Goal: Task Accomplishment & Management: Manage account settings

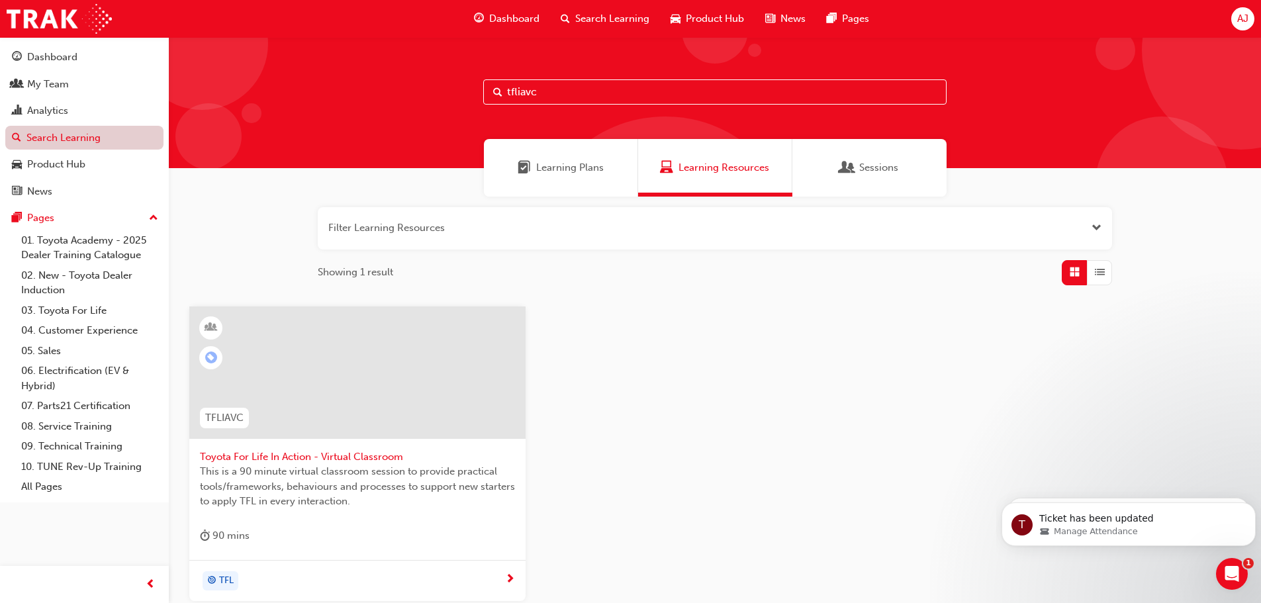
scroll to position [1103, 0]
click at [302, 457] on span "Toyota For Life In Action - Virtual Classroom" at bounding box center [357, 456] width 315 height 15
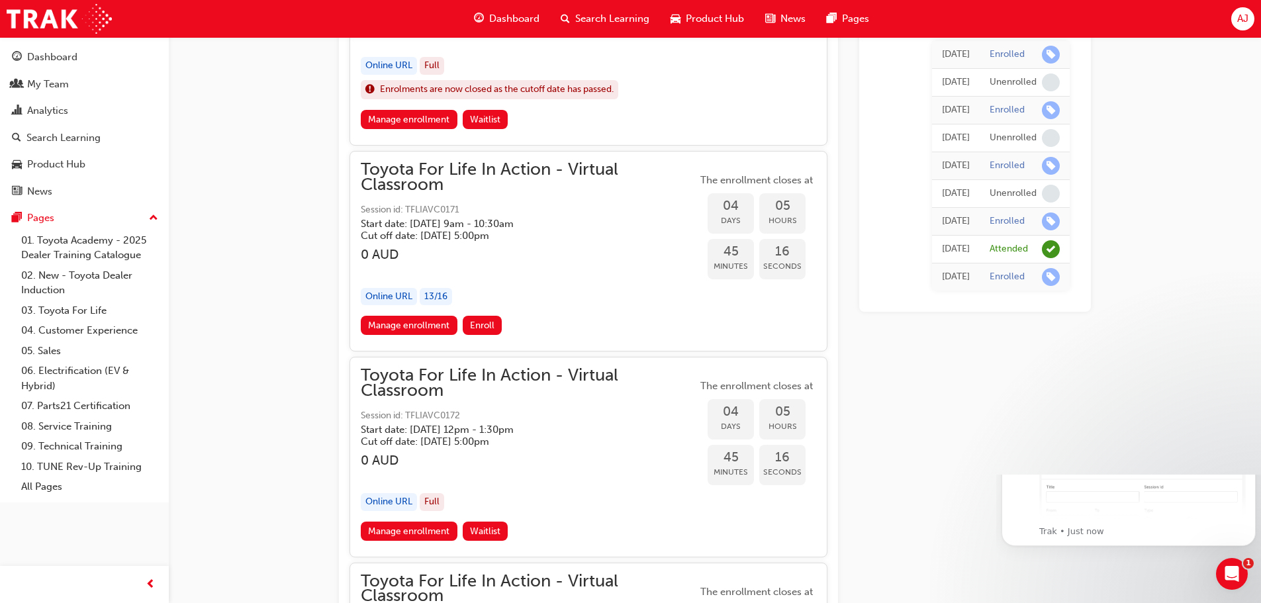
scroll to position [1654, 0]
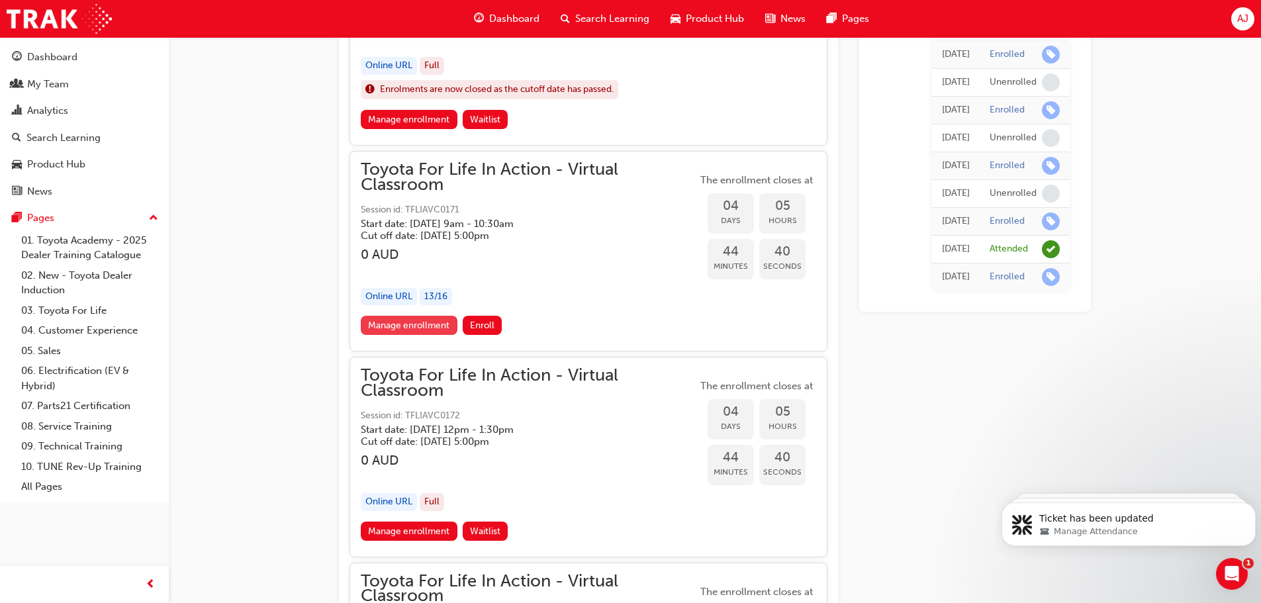
click at [414, 323] on link "Manage enrollment" at bounding box center [409, 325] width 97 height 19
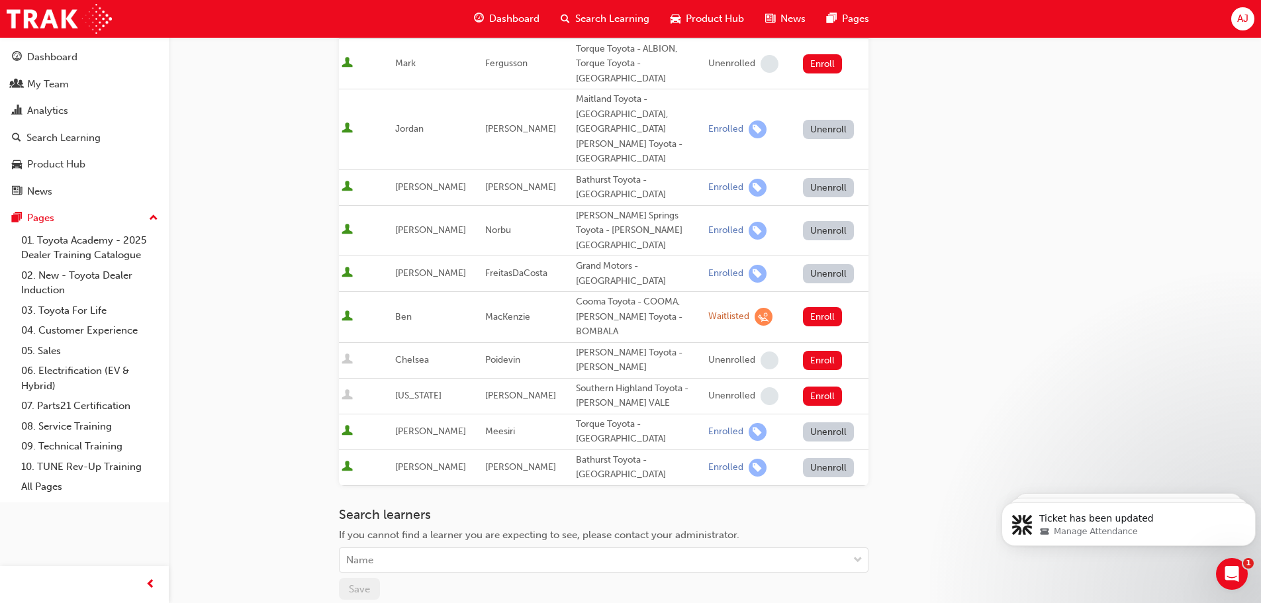
scroll to position [697, 0]
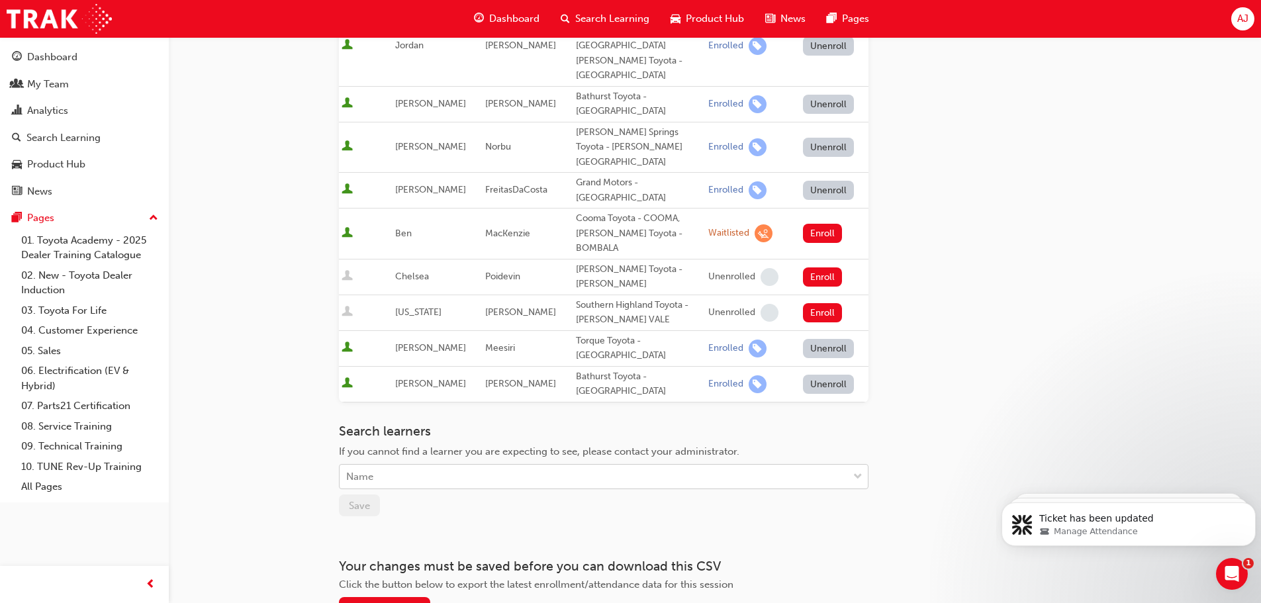
click at [461, 465] on div "Name" at bounding box center [593, 476] width 508 height 23
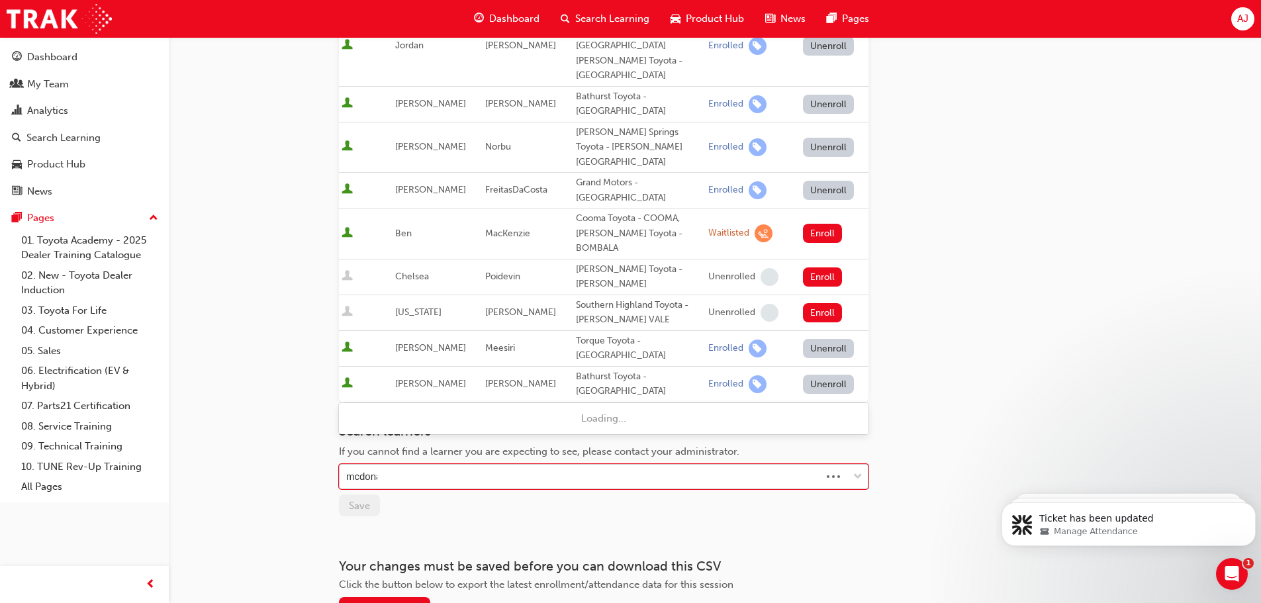
type input "[PERSON_NAME]"
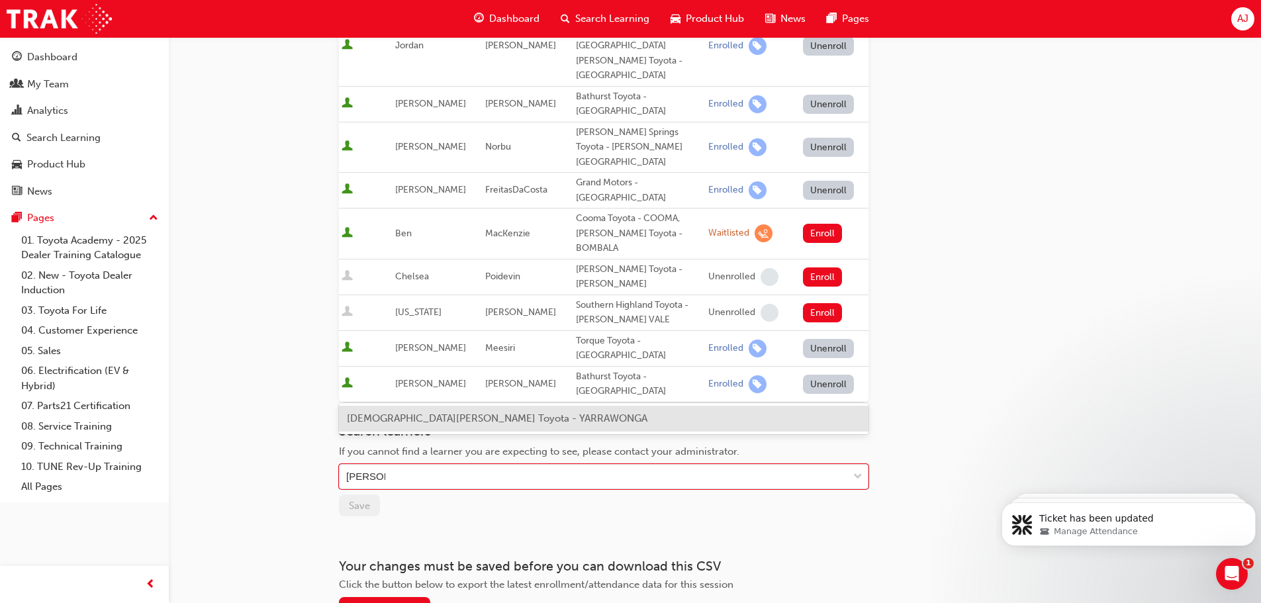
click at [412, 423] on span "[DEMOGRAPHIC_DATA][PERSON_NAME] Toyota - YARRAWONGA" at bounding box center [497, 418] width 300 height 12
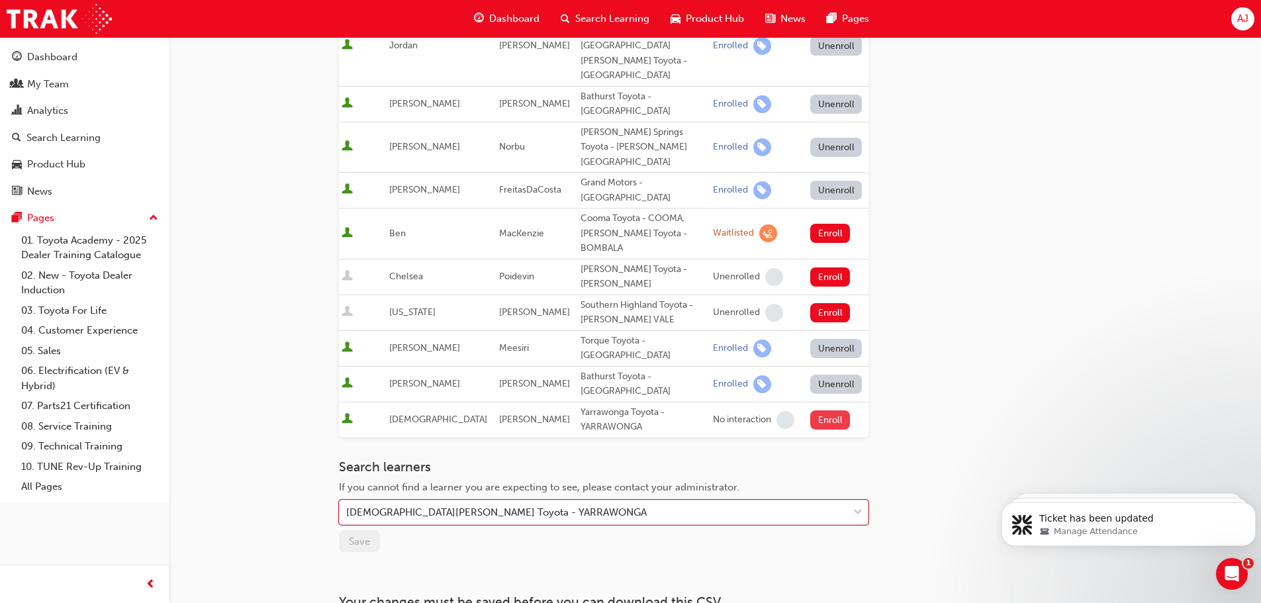
click at [820, 410] on button "Enroll" at bounding box center [830, 419] width 40 height 19
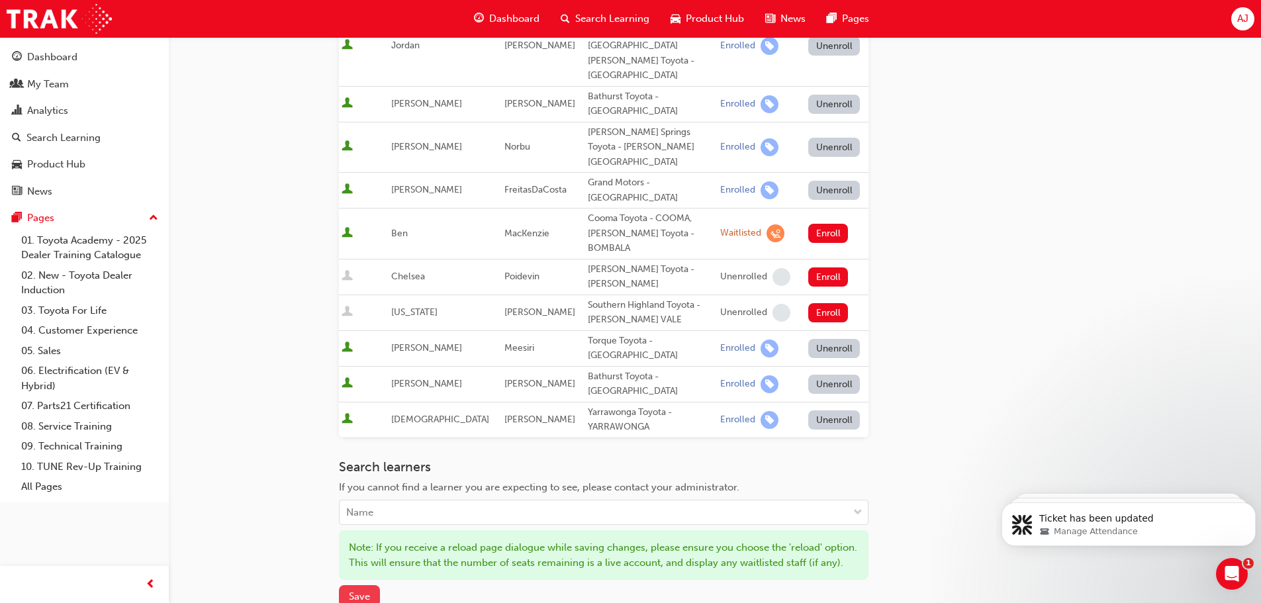
click at [355, 590] on span "Save" at bounding box center [359, 596] width 21 height 12
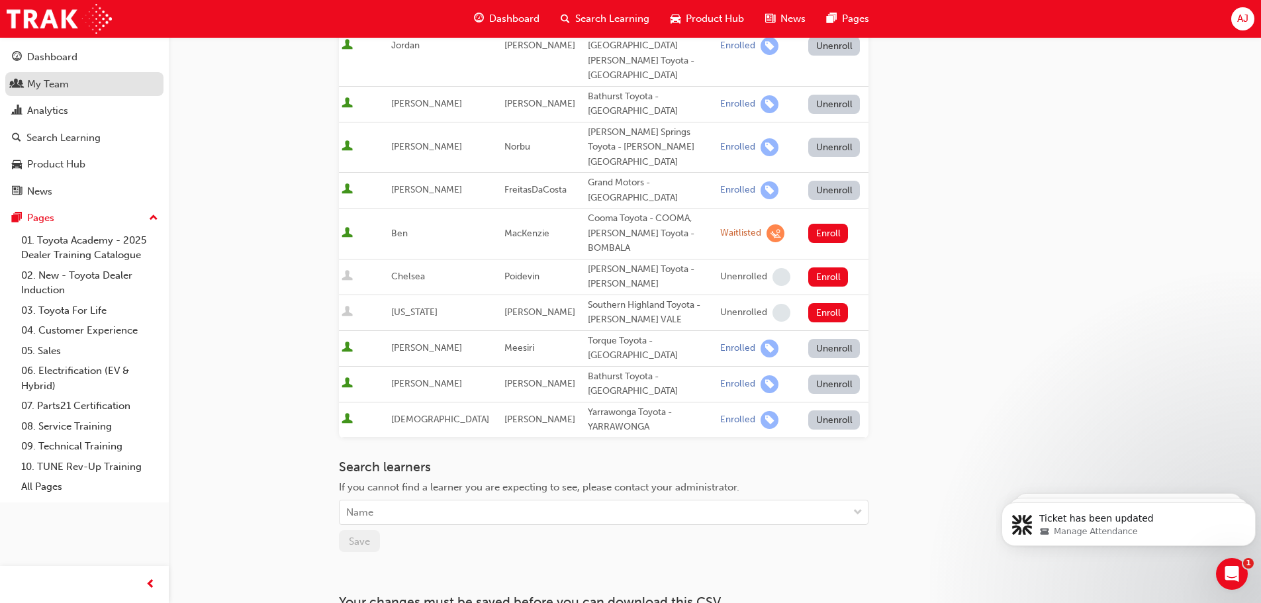
click at [51, 83] on div "My Team" at bounding box center [48, 84] width 42 height 15
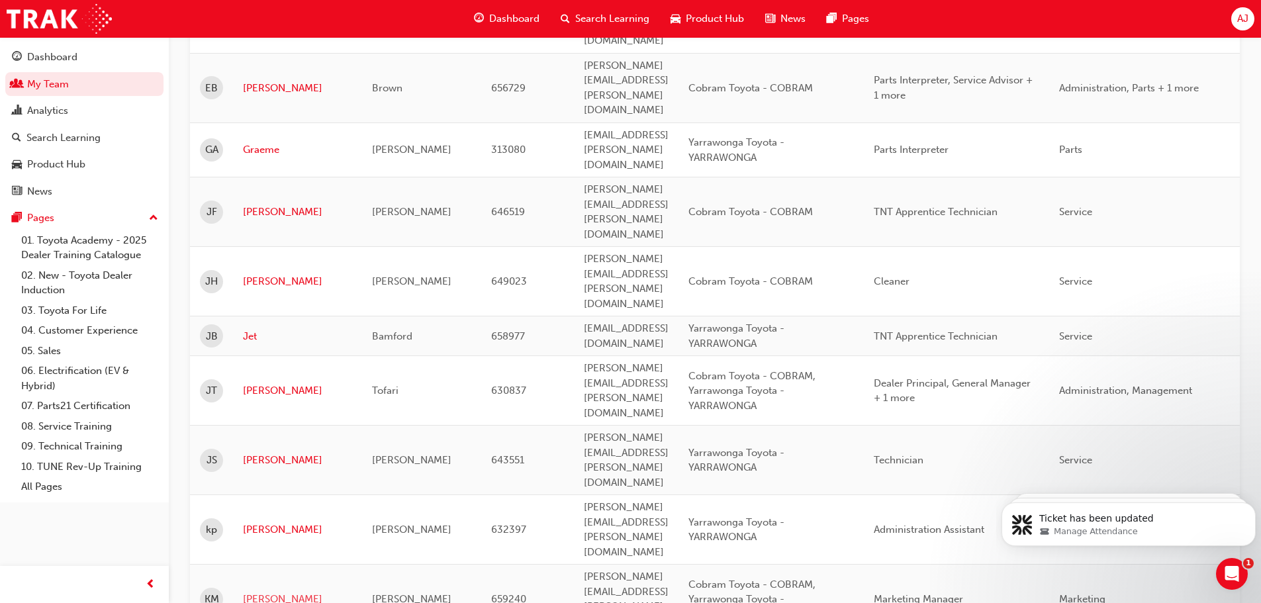
click at [253, 592] on link "[PERSON_NAME]" at bounding box center [297, 599] width 109 height 15
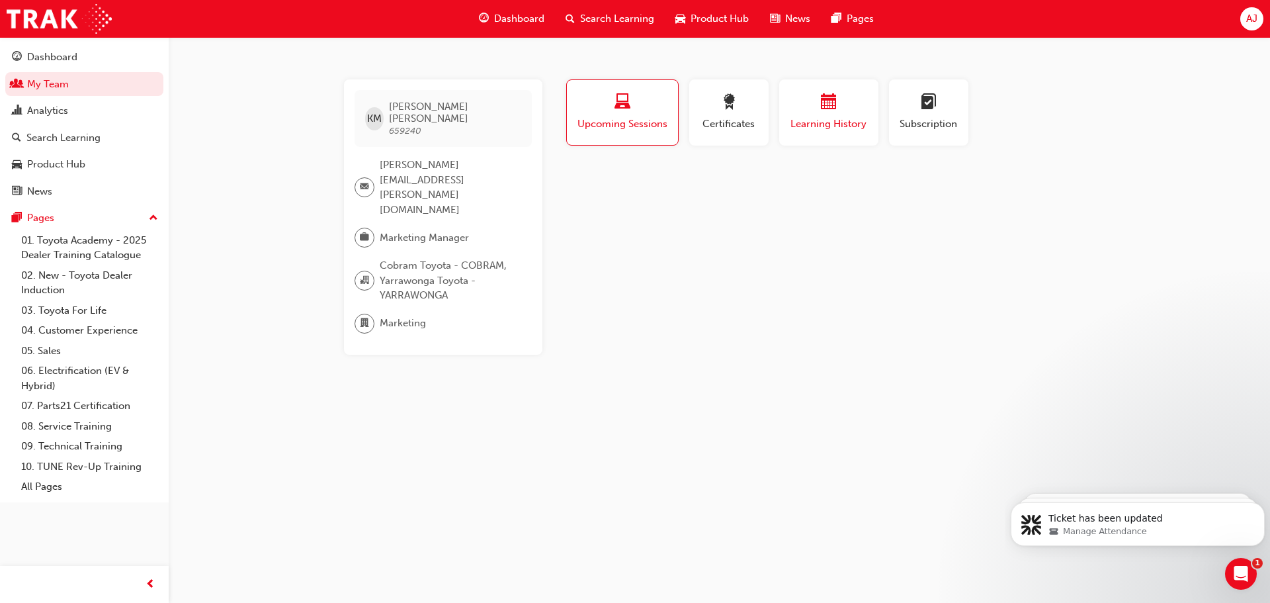
click at [810, 105] on div "button" at bounding box center [828, 104] width 79 height 21
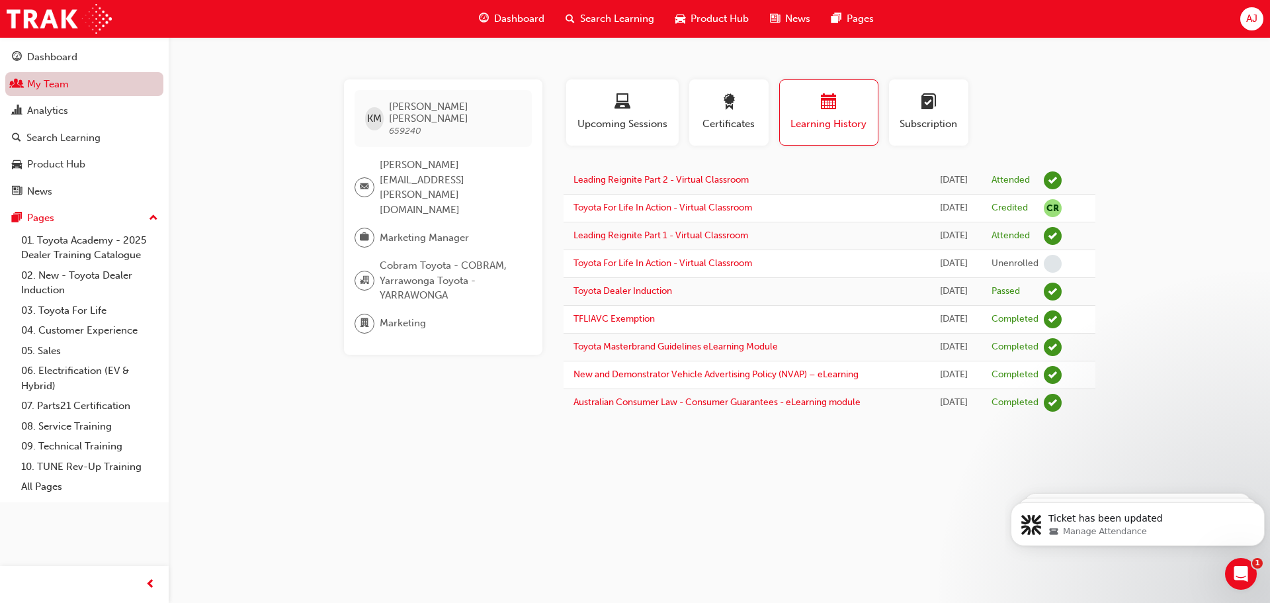
click at [46, 91] on link "My Team" at bounding box center [84, 84] width 158 height 24
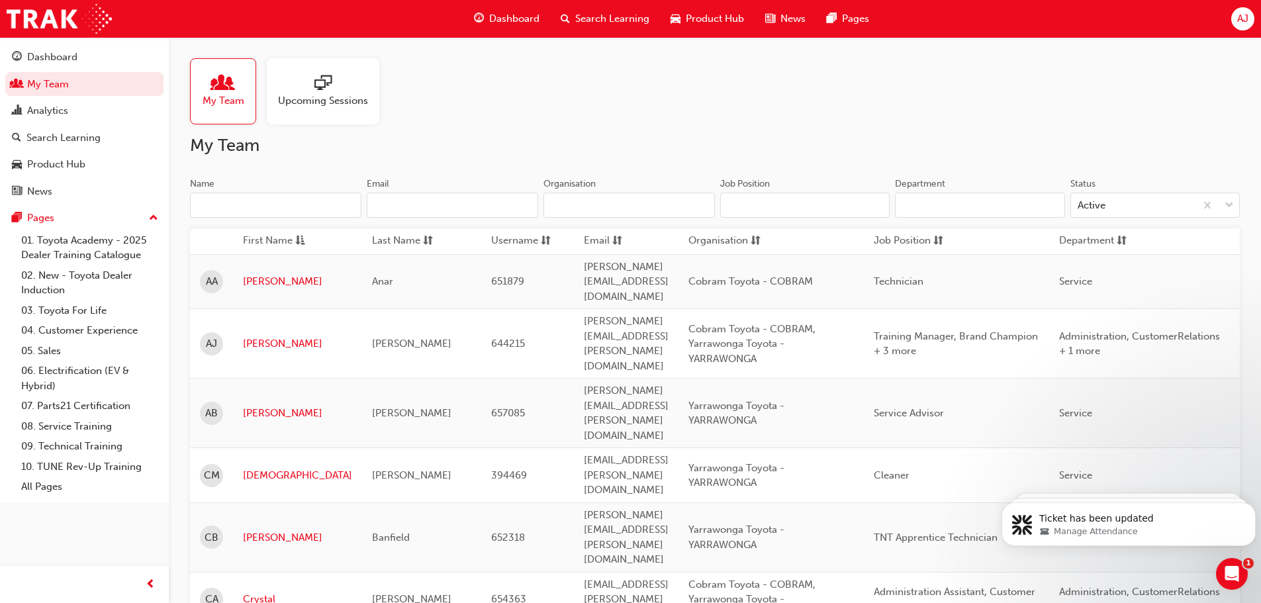
click at [302, 93] on span "Upcoming Sessions" at bounding box center [323, 100] width 90 height 15
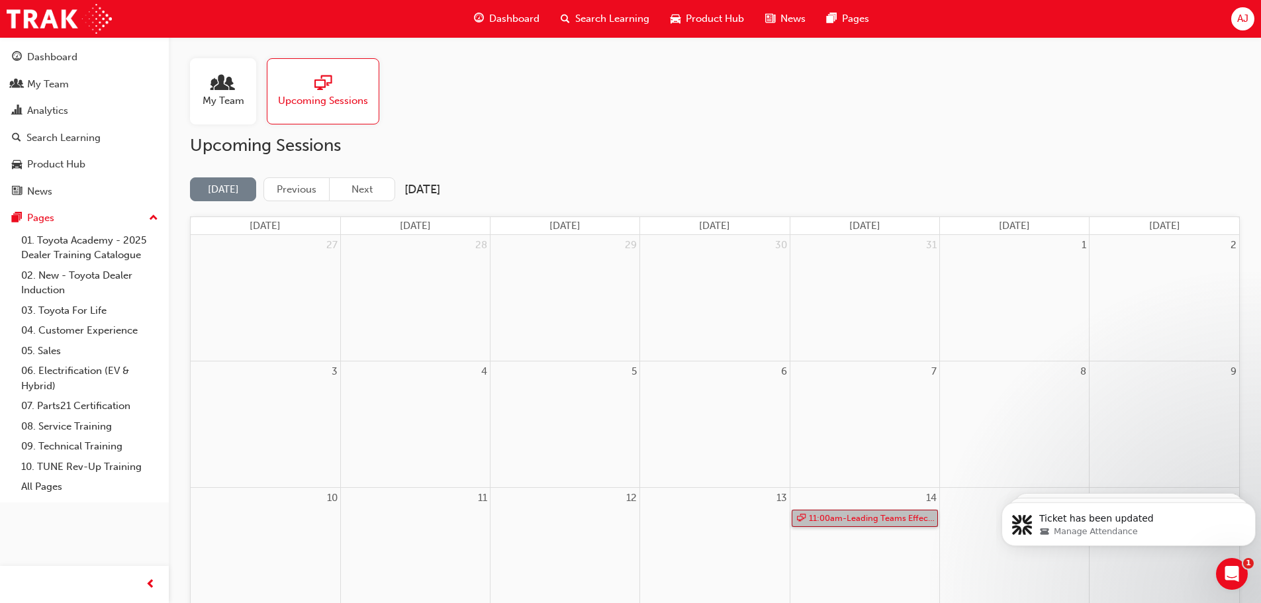
click at [869, 519] on link "11:00am - Leading Teams Effectively" at bounding box center [864, 519] width 146 height 18
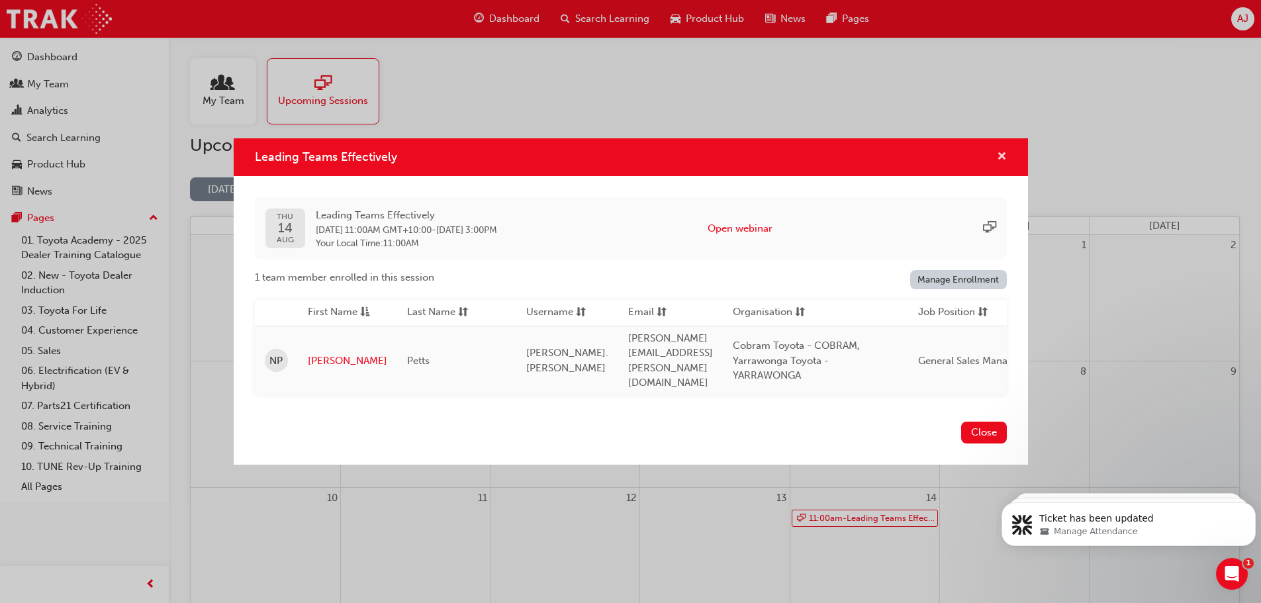
click at [1002, 158] on span "cross-icon" at bounding box center [1002, 158] width 10 height 12
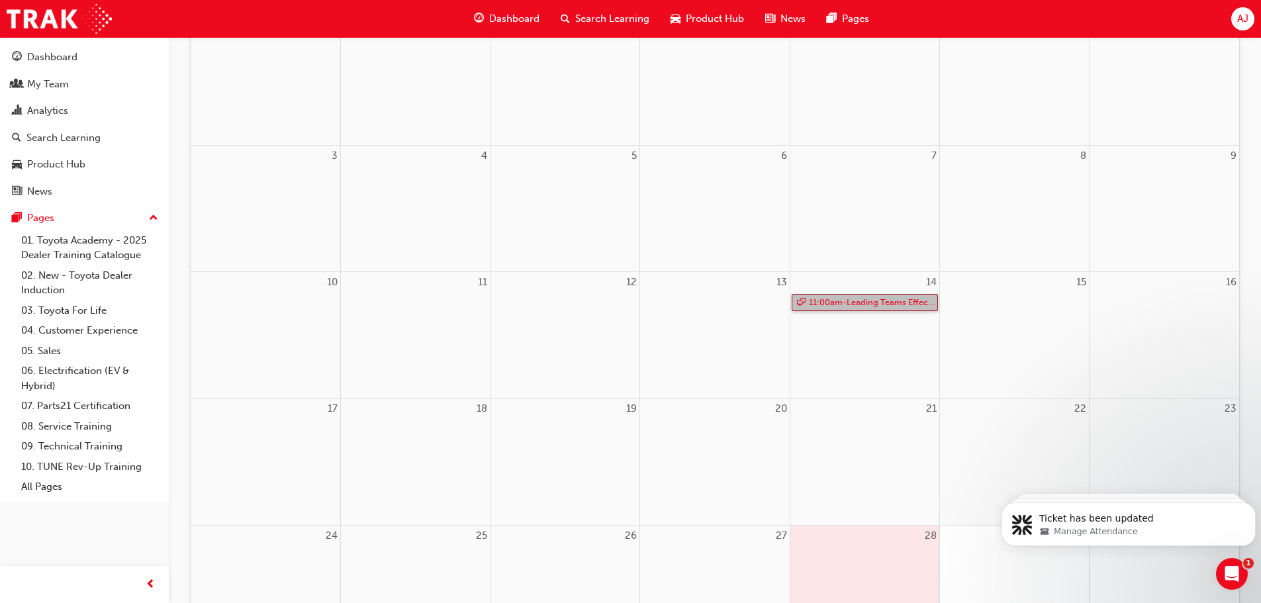
scroll to position [66, 0]
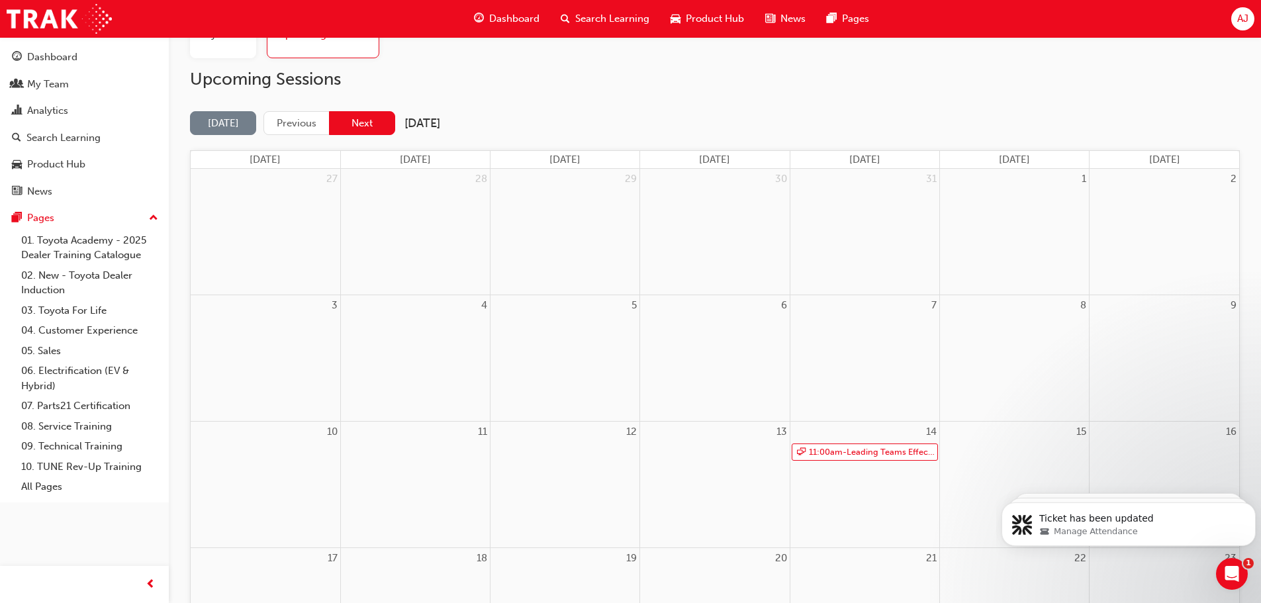
click at [371, 124] on button "Next" at bounding box center [362, 123] width 66 height 24
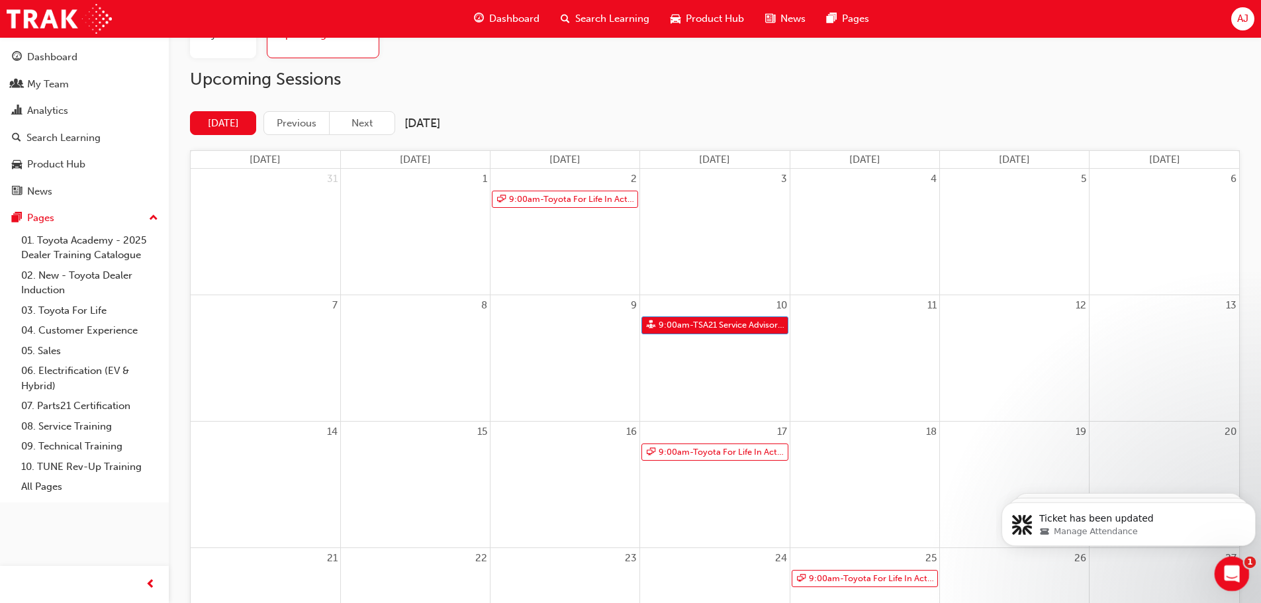
click at [1225, 568] on icon "Open Intercom Messenger" at bounding box center [1230, 572] width 22 height 22
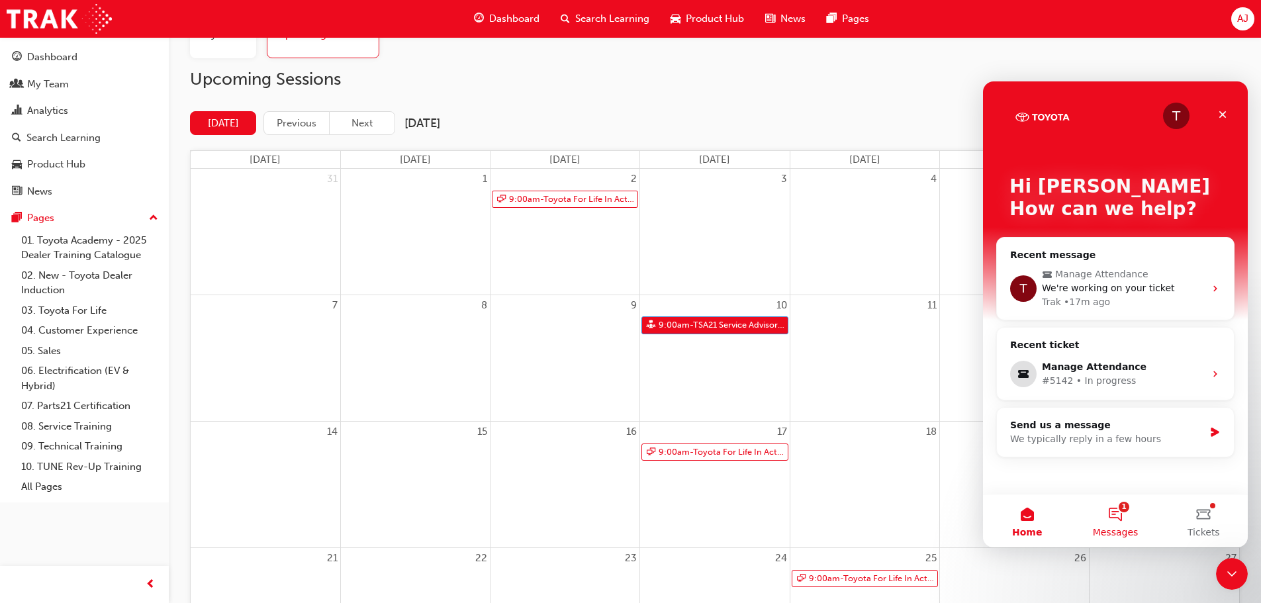
click at [1127, 515] on button "1 Messages" at bounding box center [1115, 520] width 88 height 53
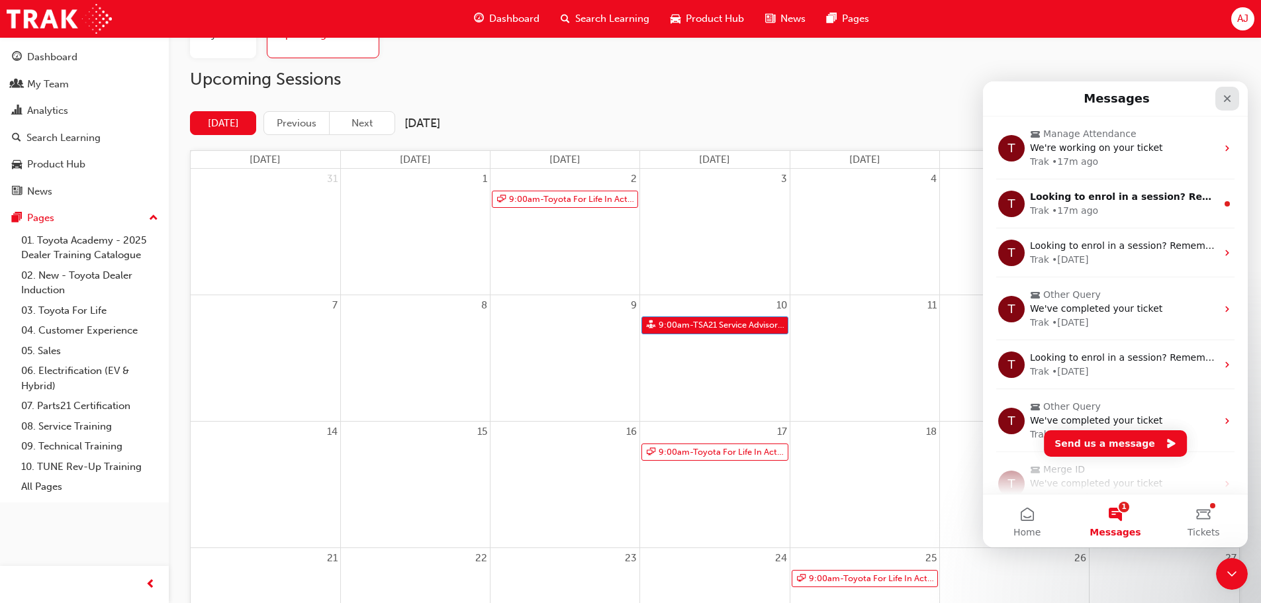
click at [1229, 101] on icon "Close" at bounding box center [1227, 98] width 7 height 7
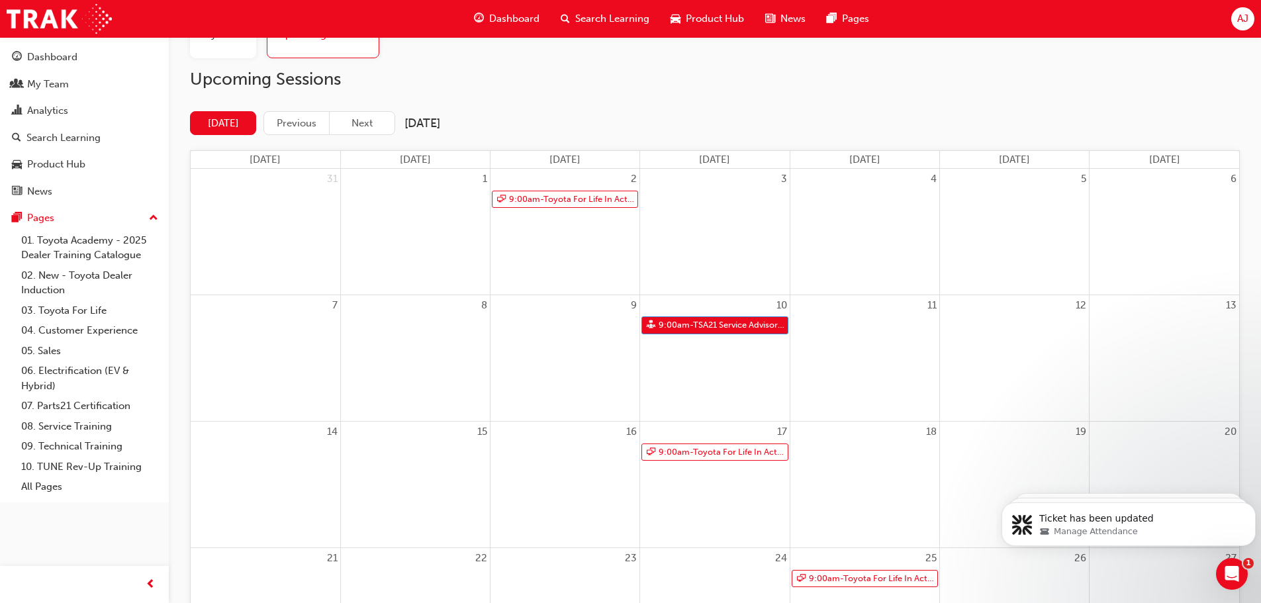
scroll to position [0, 0]
click at [1234, 564] on icon "Open Intercom Messenger" at bounding box center [1230, 572] width 22 height 22
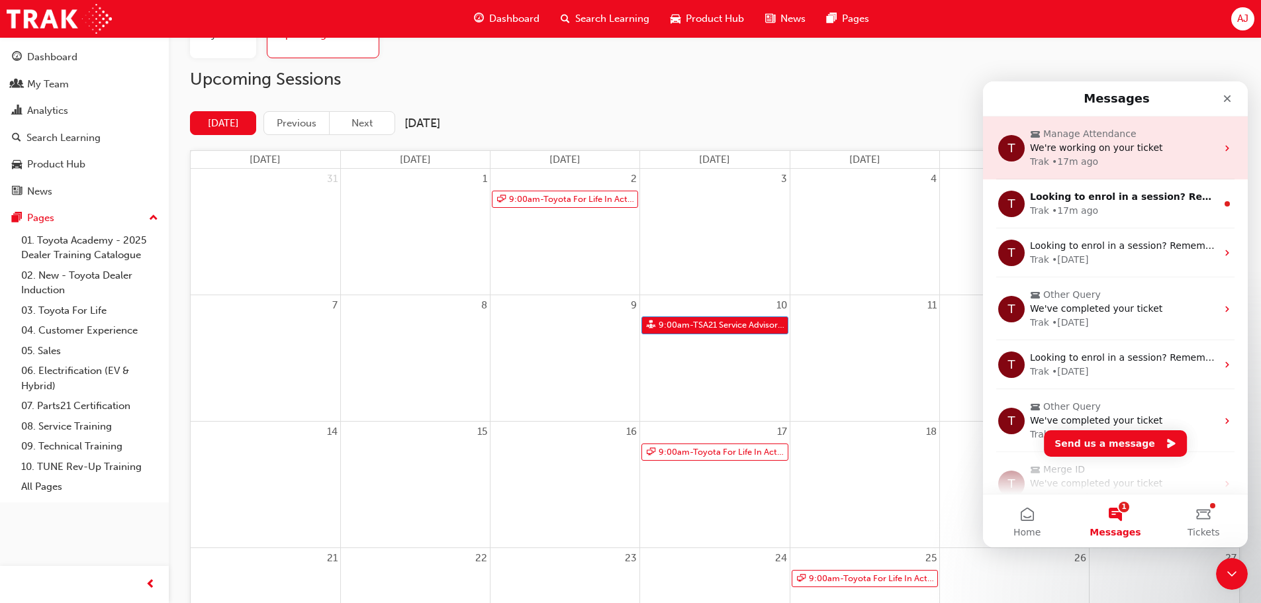
click at [1112, 161] on div "Trak • 17m ago" at bounding box center [1123, 162] width 187 height 14
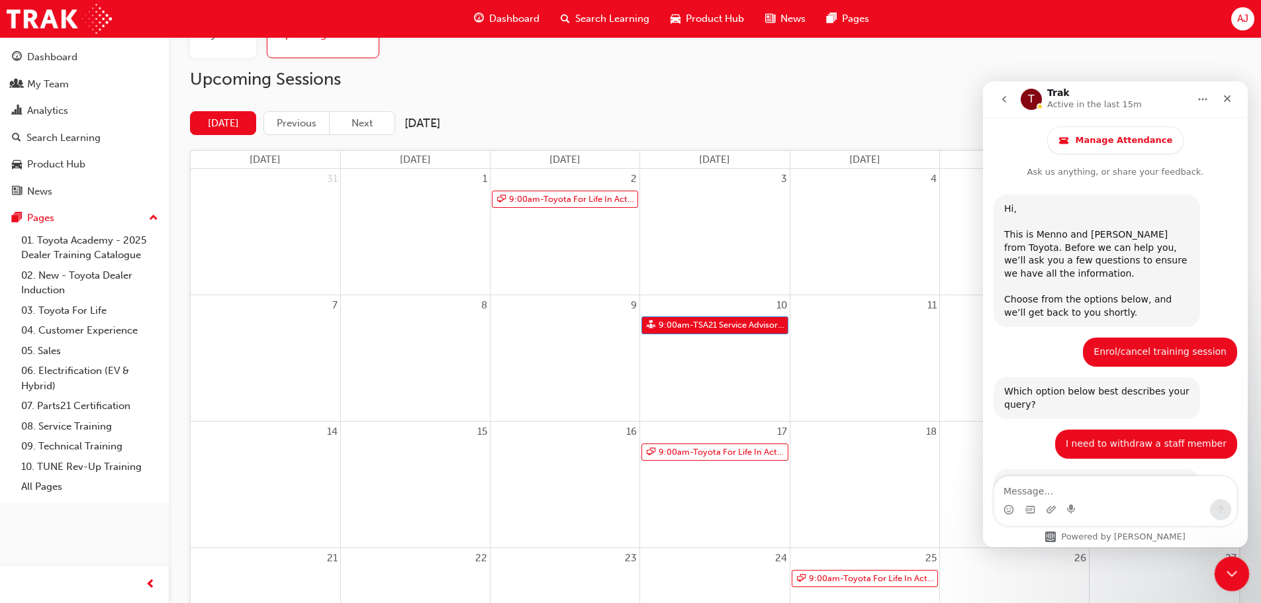
click at [1229, 572] on icon "Close Intercom Messenger" at bounding box center [1229, 571] width 9 height 5
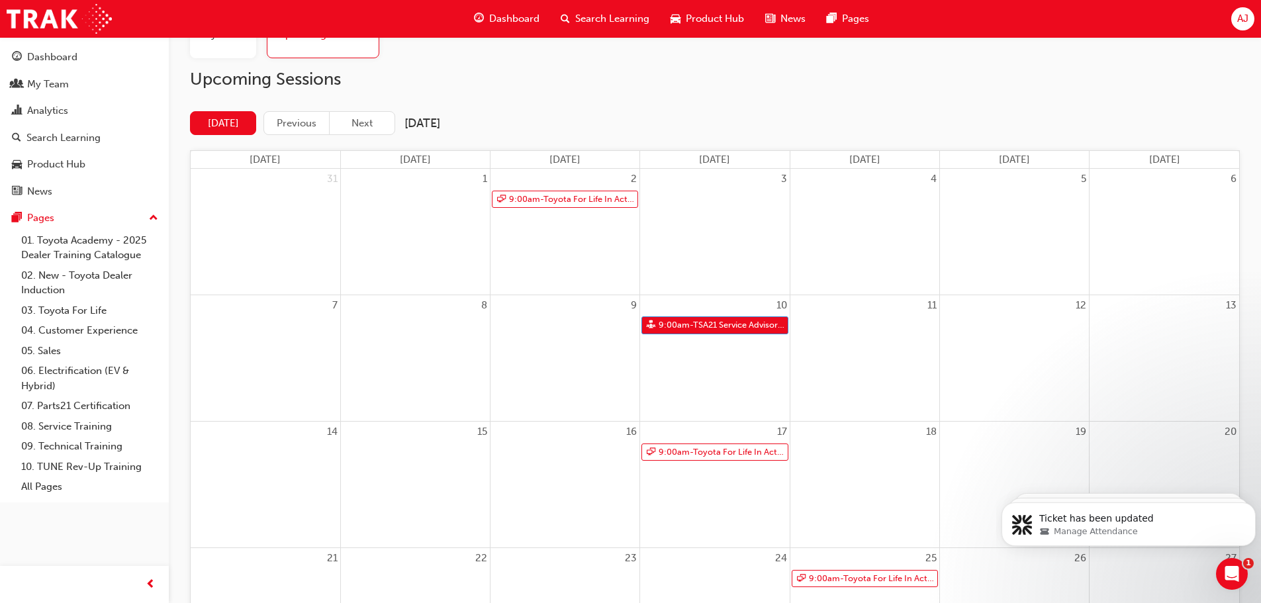
scroll to position [1654, 0]
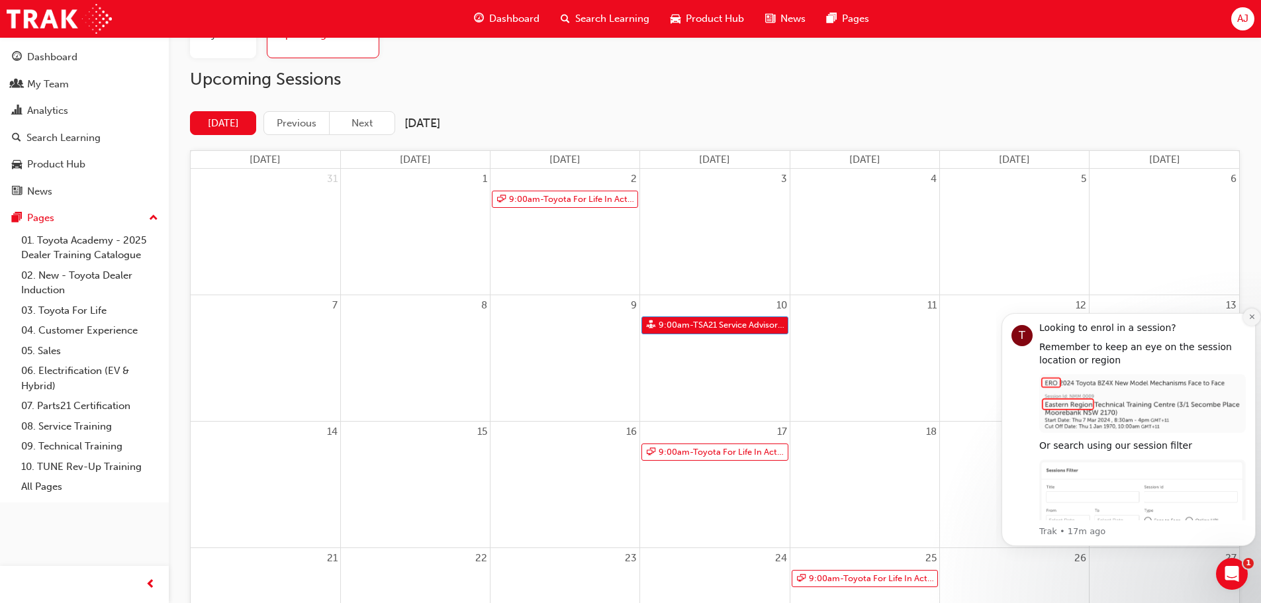
click at [1251, 318] on icon "Dismiss notification" at bounding box center [1251, 316] width 7 height 7
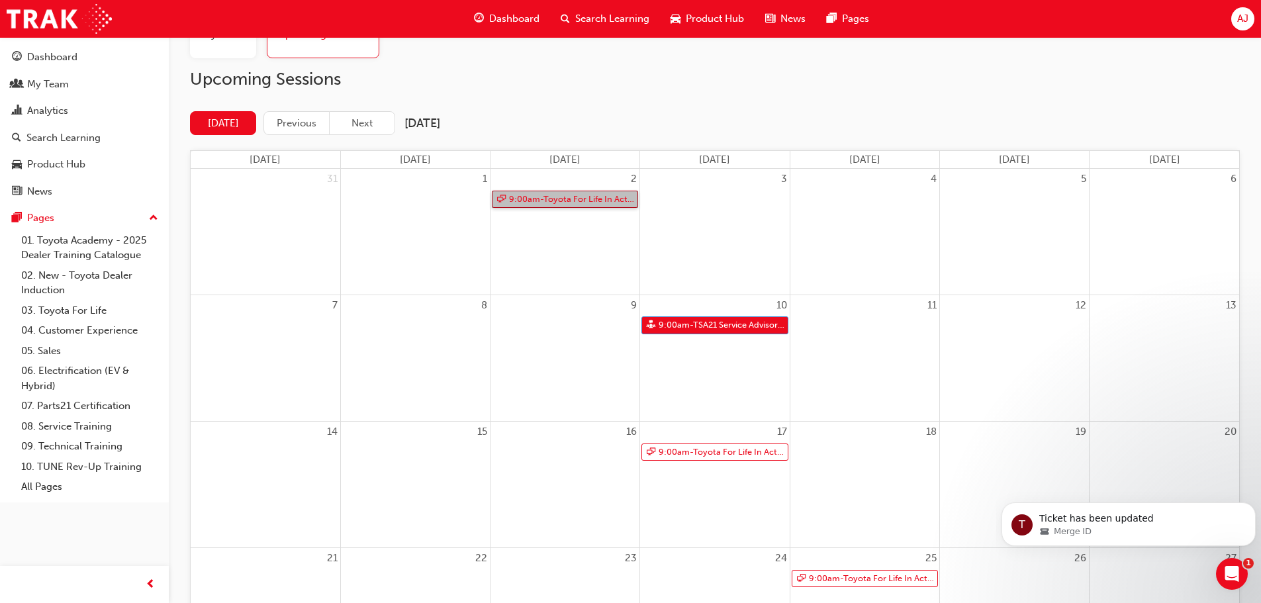
click at [576, 198] on link "9:00am - Toyota For Life In Action - Virtual Classroom" at bounding box center [565, 200] width 146 height 18
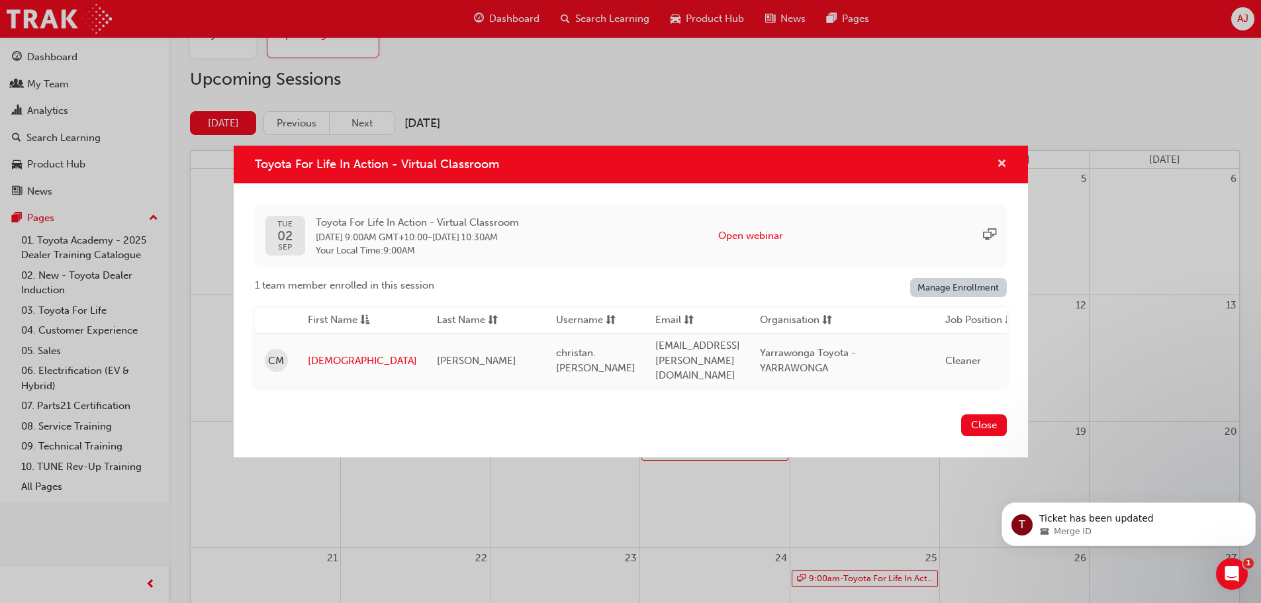
click at [1001, 163] on span "cross-icon" at bounding box center [1002, 165] width 10 height 12
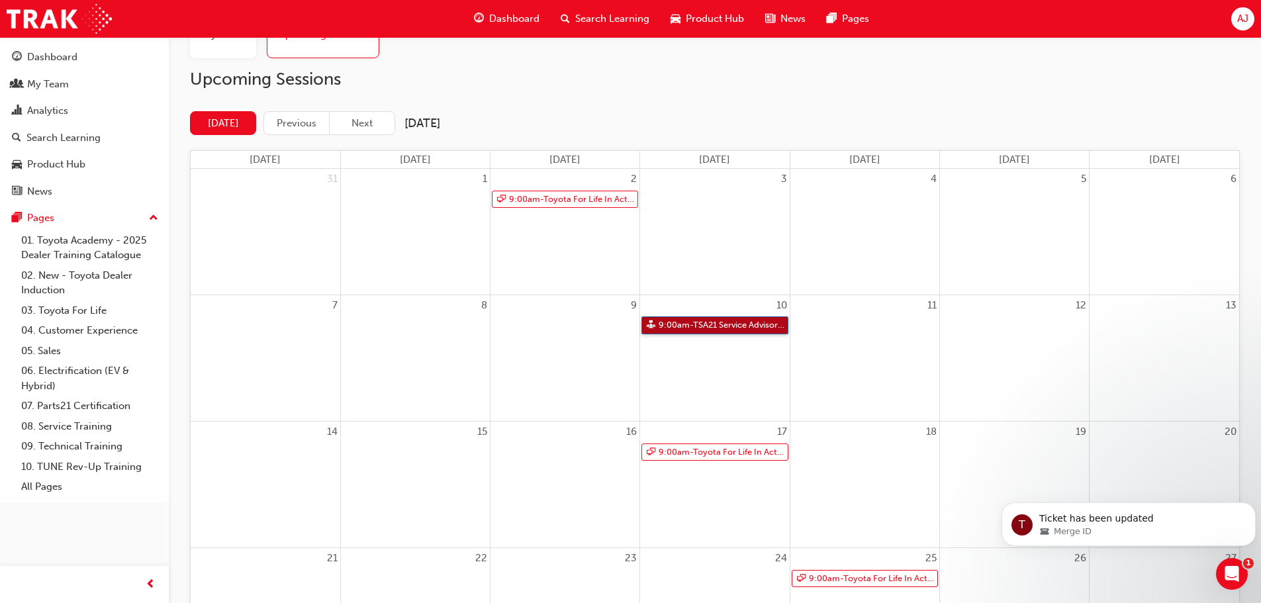
click at [715, 324] on link "9:00am - TSA21 Service Advisor Course ( face to face)" at bounding box center [714, 325] width 146 height 18
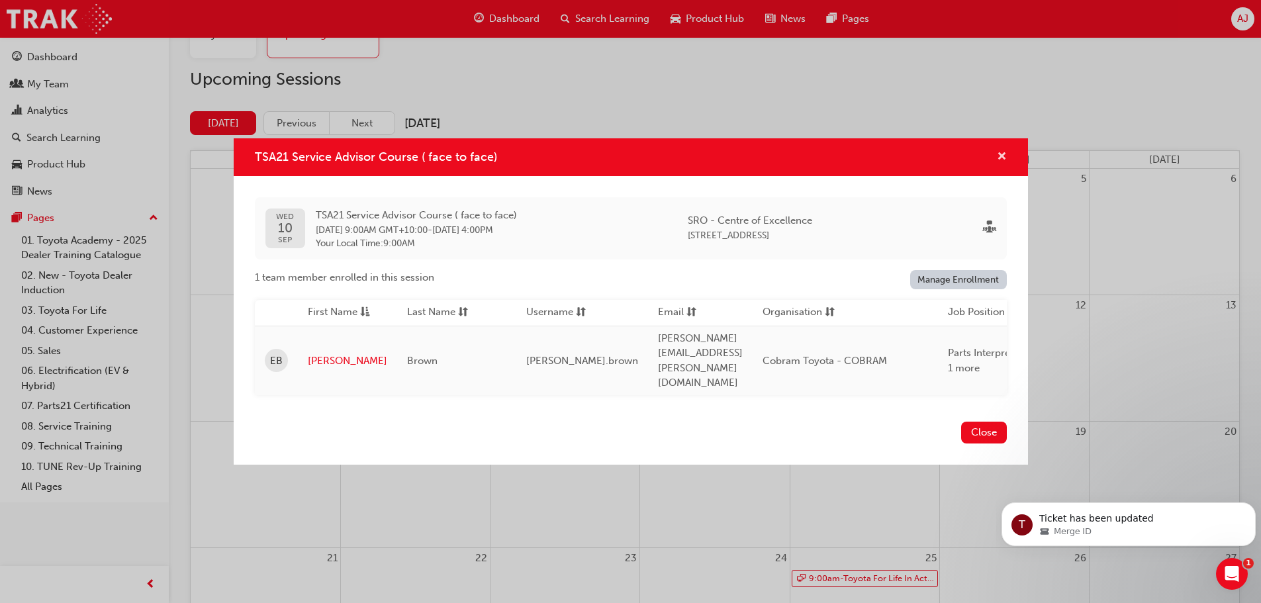
click at [999, 163] on span "cross-icon" at bounding box center [1002, 158] width 10 height 12
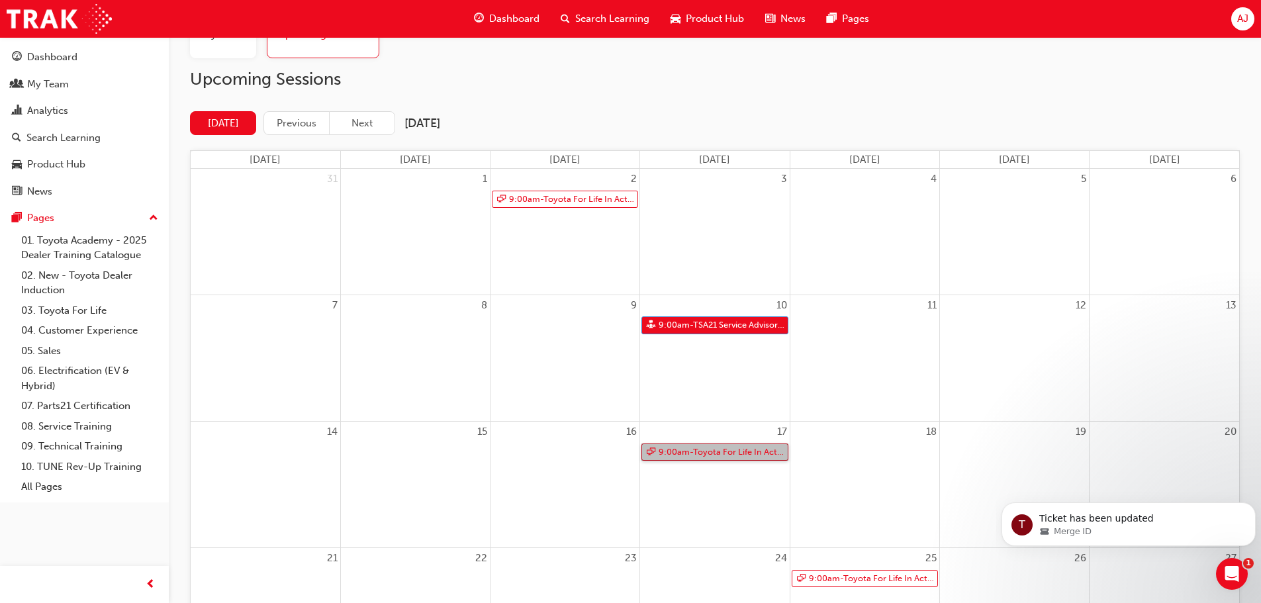
click at [737, 451] on link "9:00am - Toyota For Life In Action - Virtual Classroom" at bounding box center [714, 452] width 146 height 18
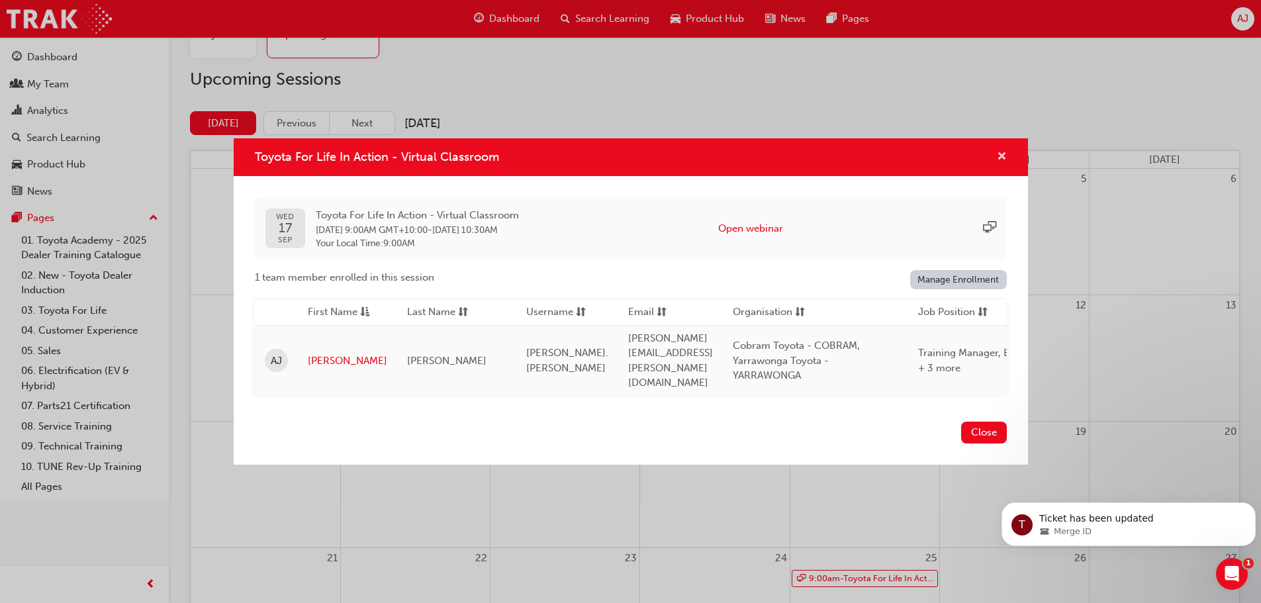
click at [1001, 157] on span "cross-icon" at bounding box center [1002, 158] width 10 height 12
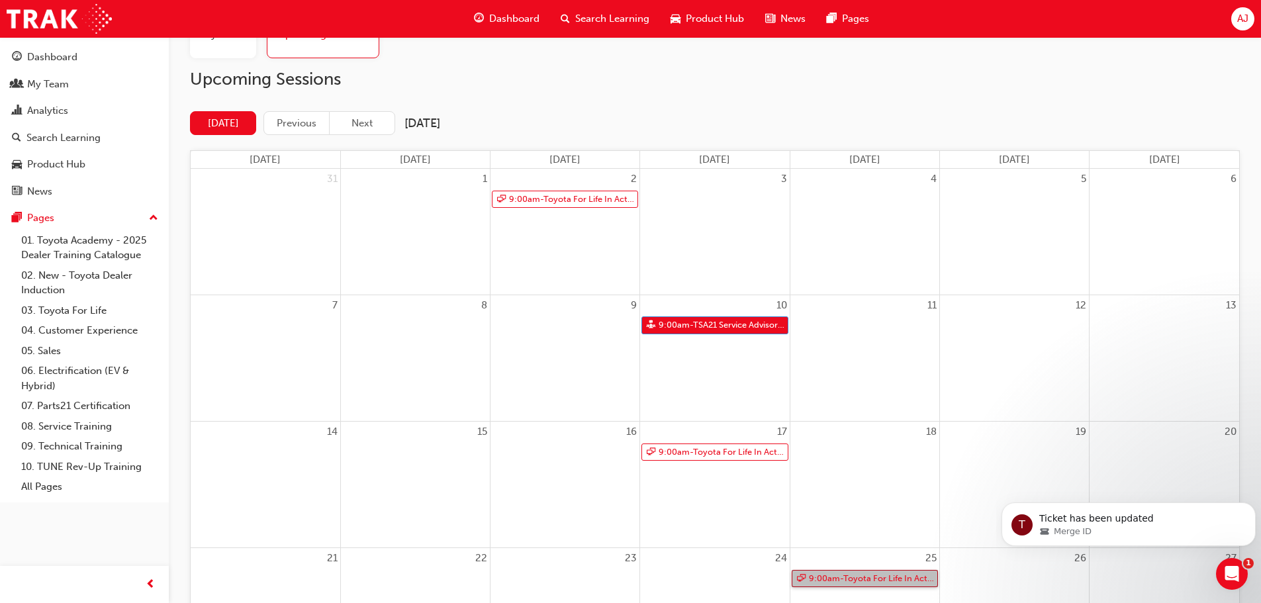
click at [872, 579] on link "9:00am - Toyota For Life In Action - Virtual Classroom" at bounding box center [864, 579] width 146 height 18
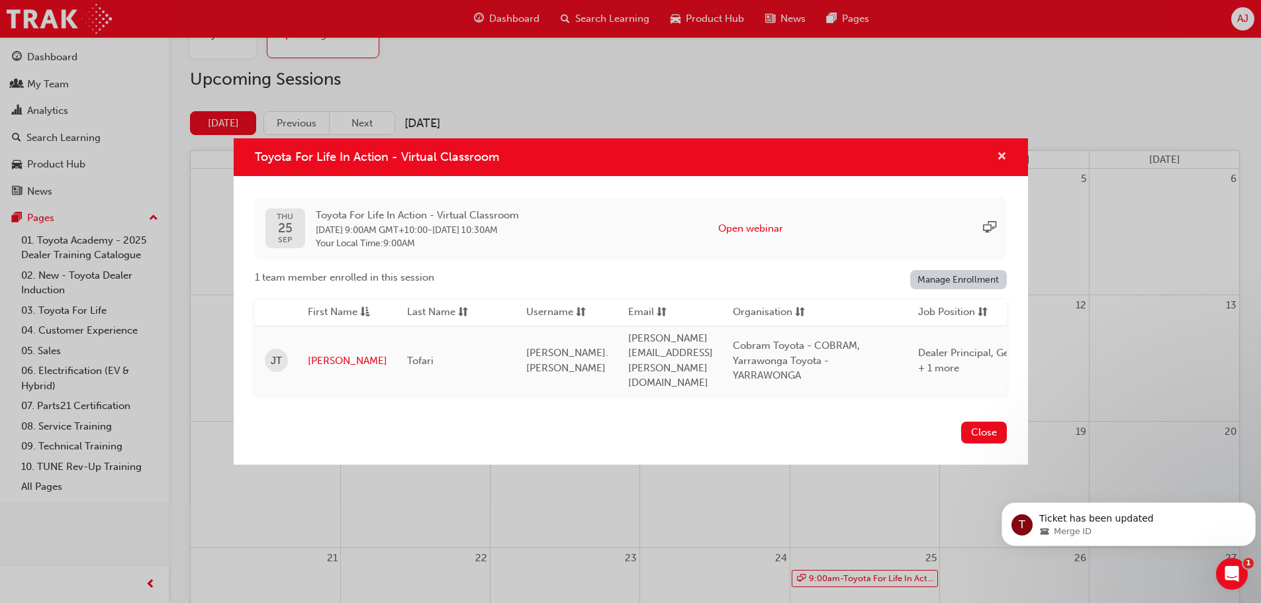
click at [1002, 154] on span "cross-icon" at bounding box center [1002, 158] width 10 height 12
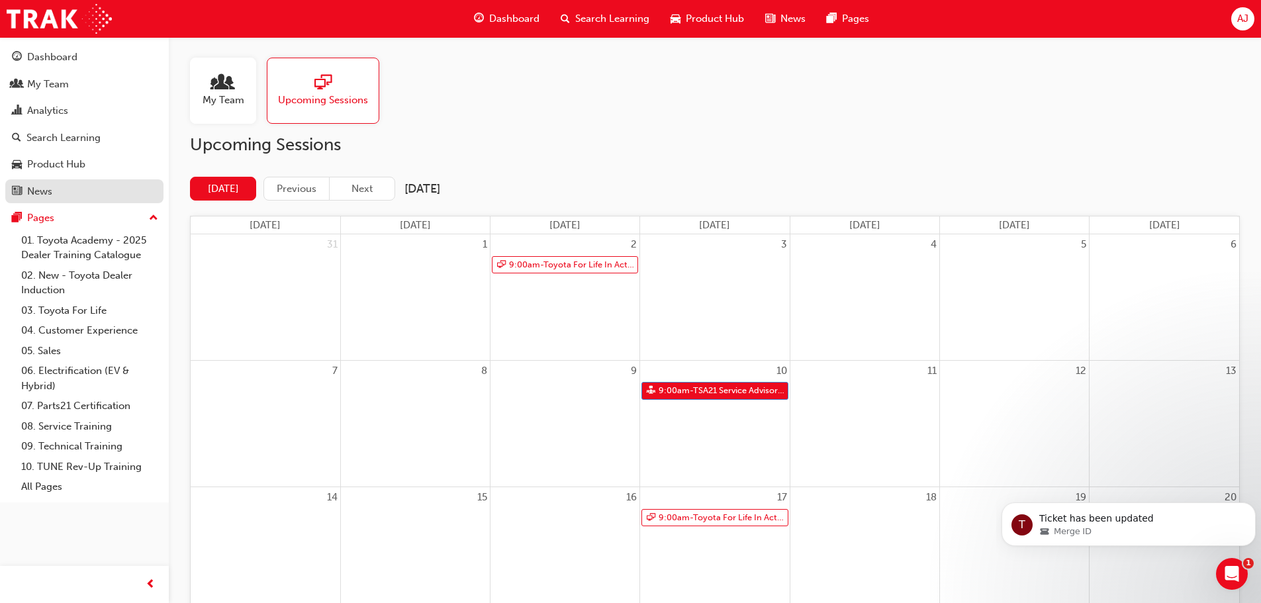
scroll to position [0, 0]
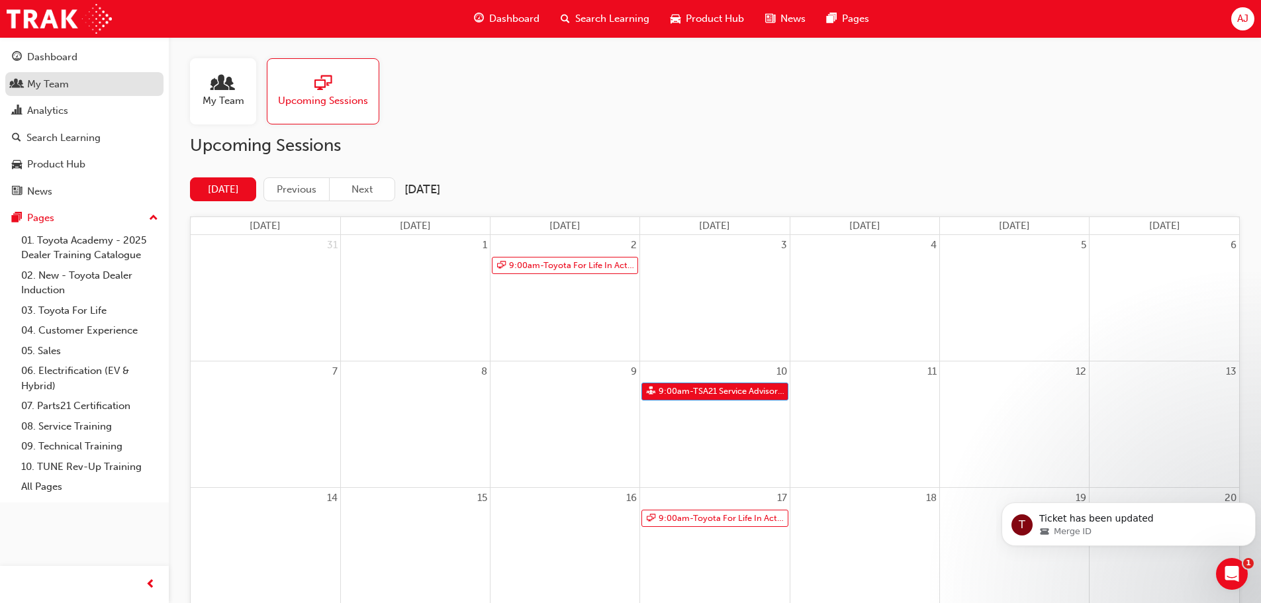
click at [54, 85] on div "My Team" at bounding box center [48, 84] width 42 height 15
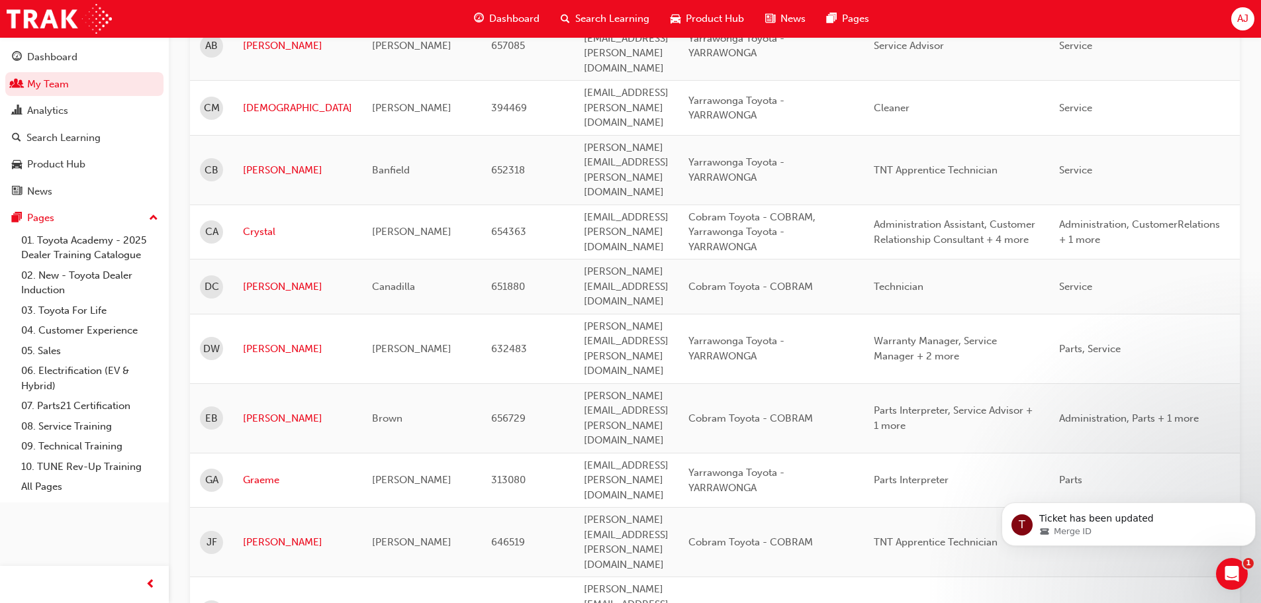
scroll to position [397, 0]
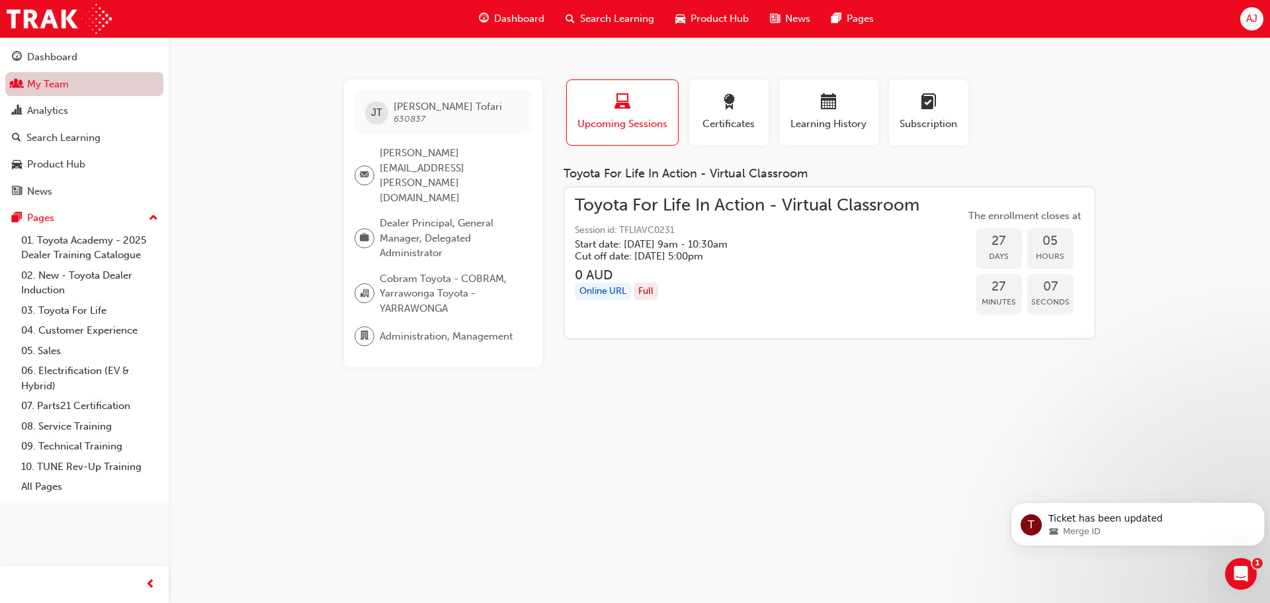
click at [61, 83] on link "My Team" at bounding box center [84, 84] width 158 height 24
